Goal: Navigation & Orientation: Find specific page/section

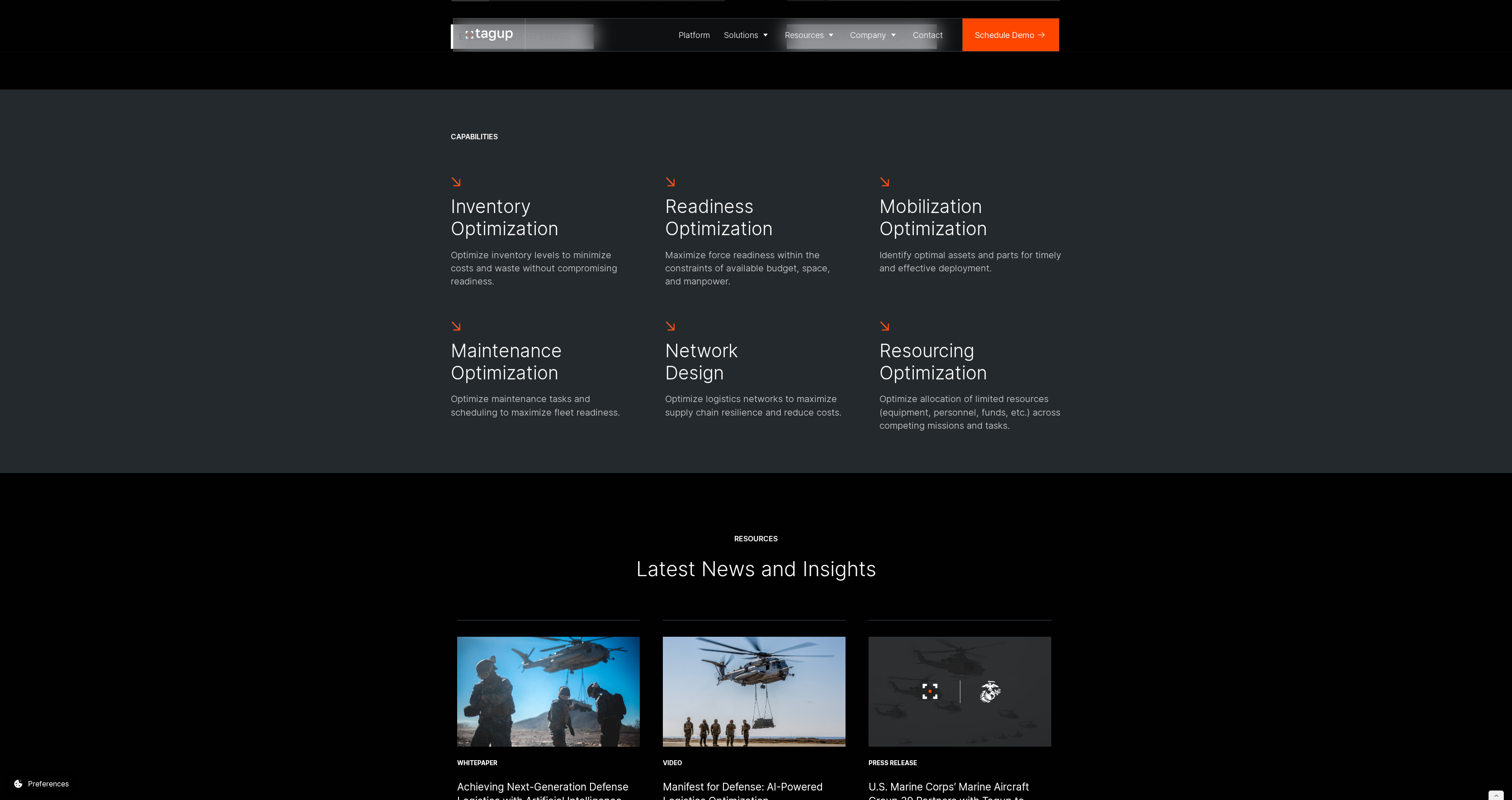
scroll to position [3389, 0]
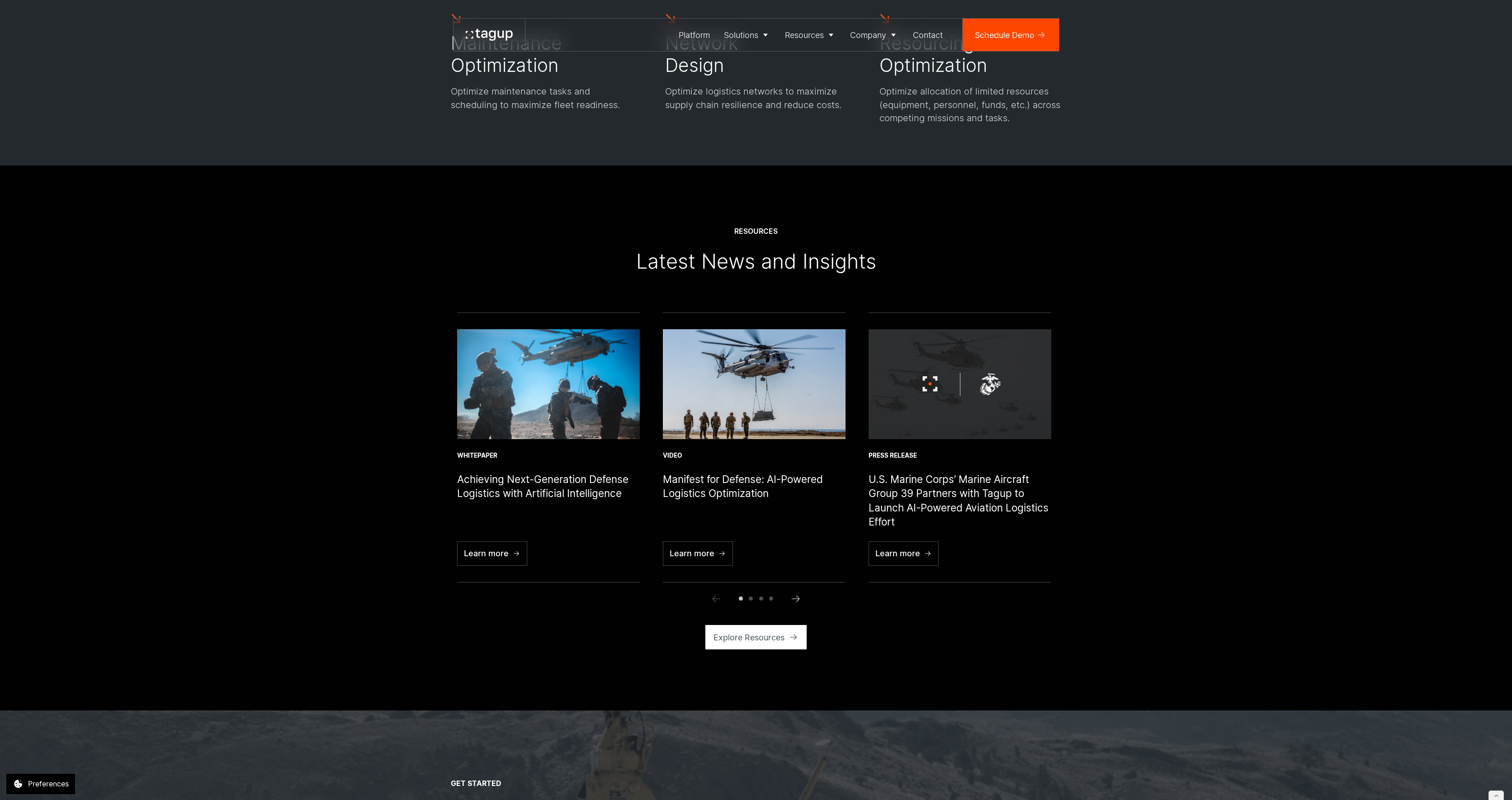
click at [329, 444] on div "Resources Latest News and Insights Read more Whitepaper Achieving Next-Generati…" at bounding box center [756, 438] width 1471 height 545
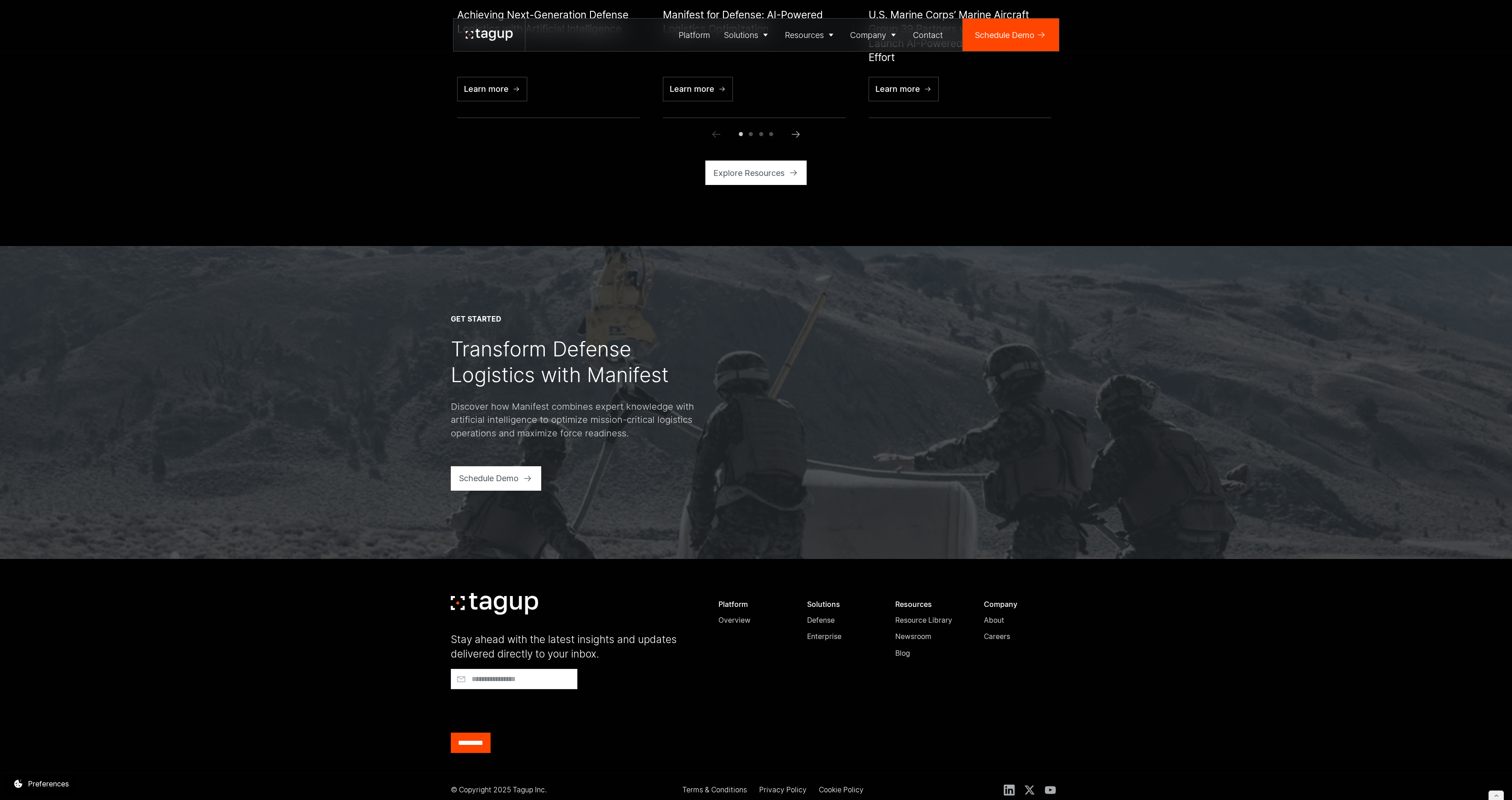
scroll to position [3853, 0]
click at [873, 71] on div "About" at bounding box center [874, 65] width 42 height 11
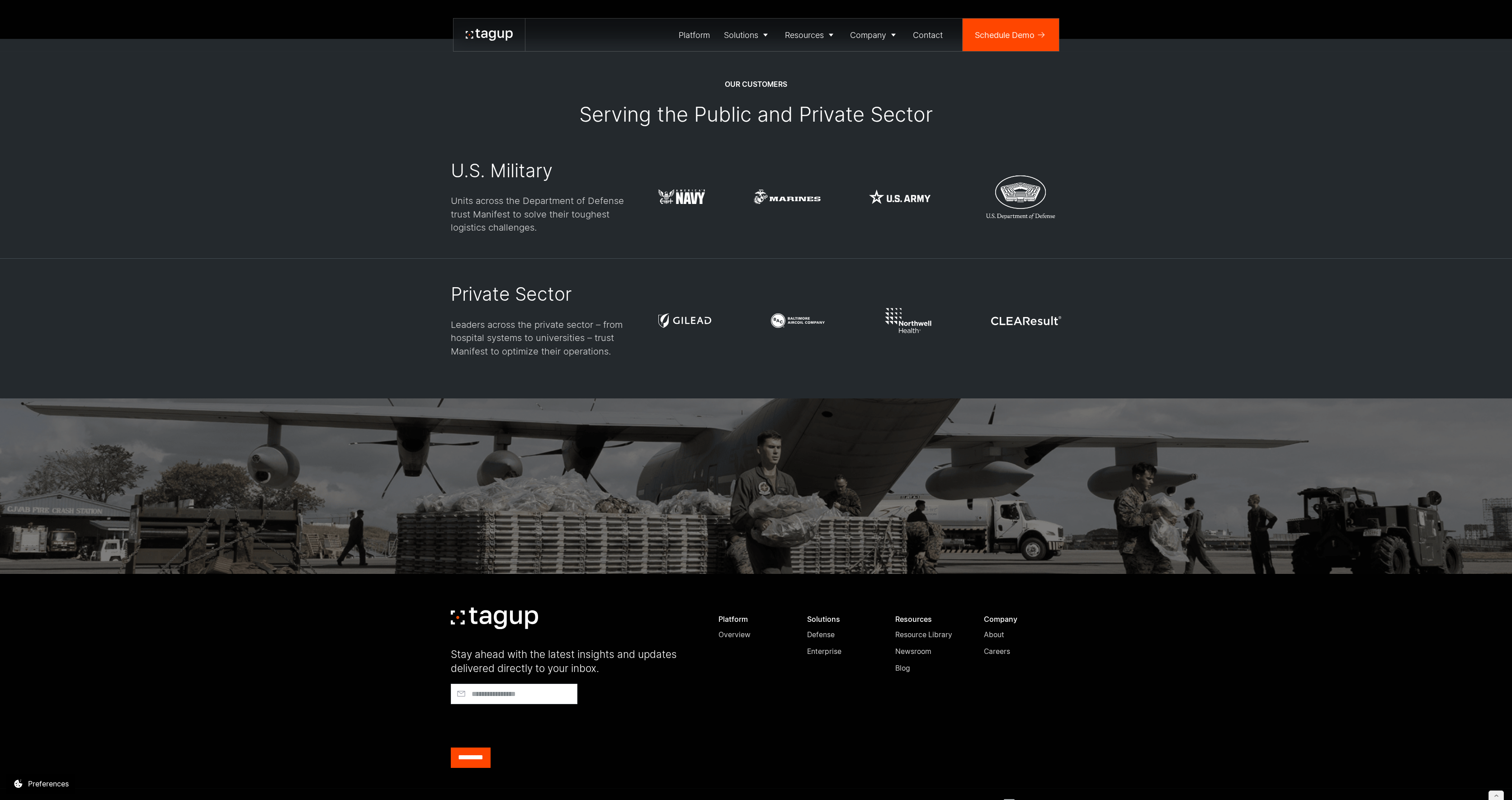
scroll to position [2886, 0]
click at [864, 83] on div "Careers" at bounding box center [874, 84] width 42 height 11
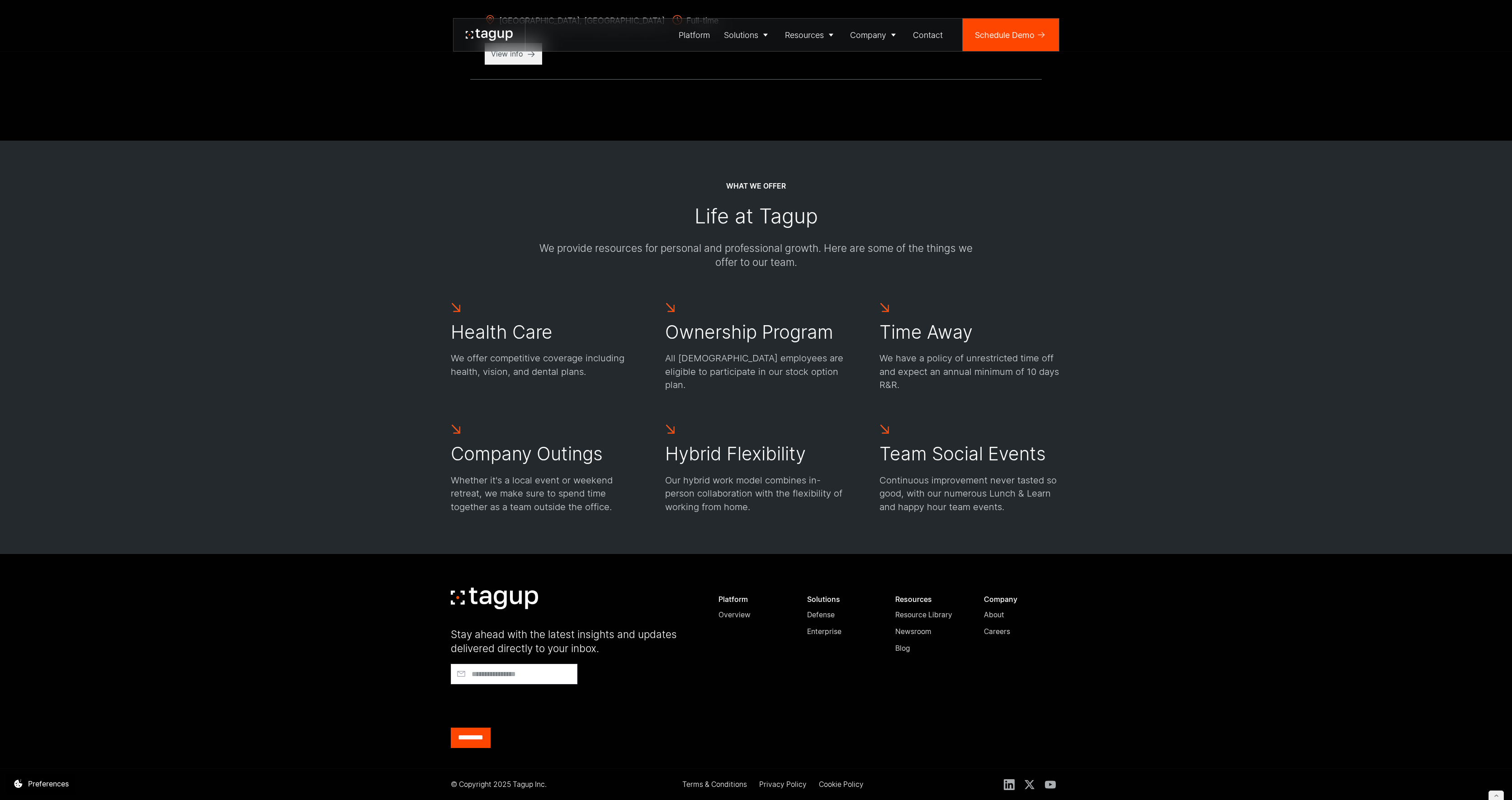
scroll to position [1622, 0]
click at [301, 628] on div "Stay ahead with the latest insights and updates delivered directly to your inbo…" at bounding box center [756, 653] width 1471 height 194
